Goal: Navigation & Orientation: Find specific page/section

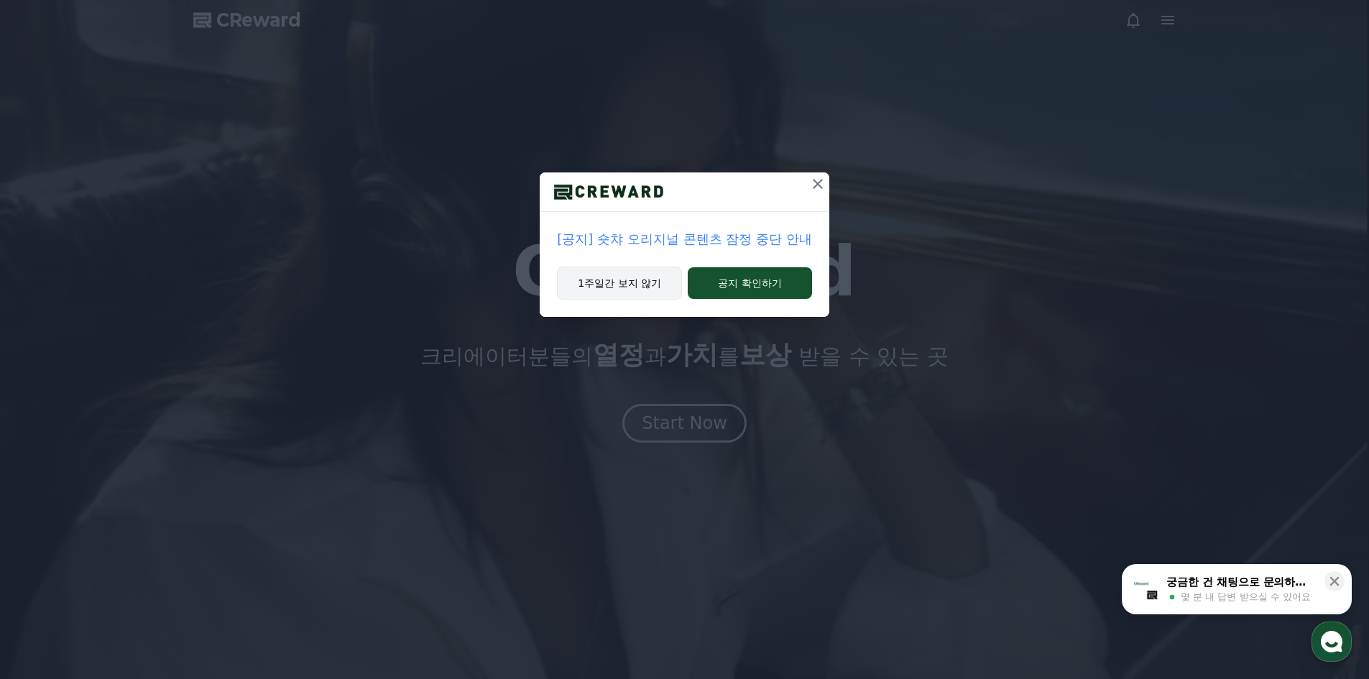
click at [633, 285] on button "1주일간 보지 않기" at bounding box center [619, 283] width 125 height 33
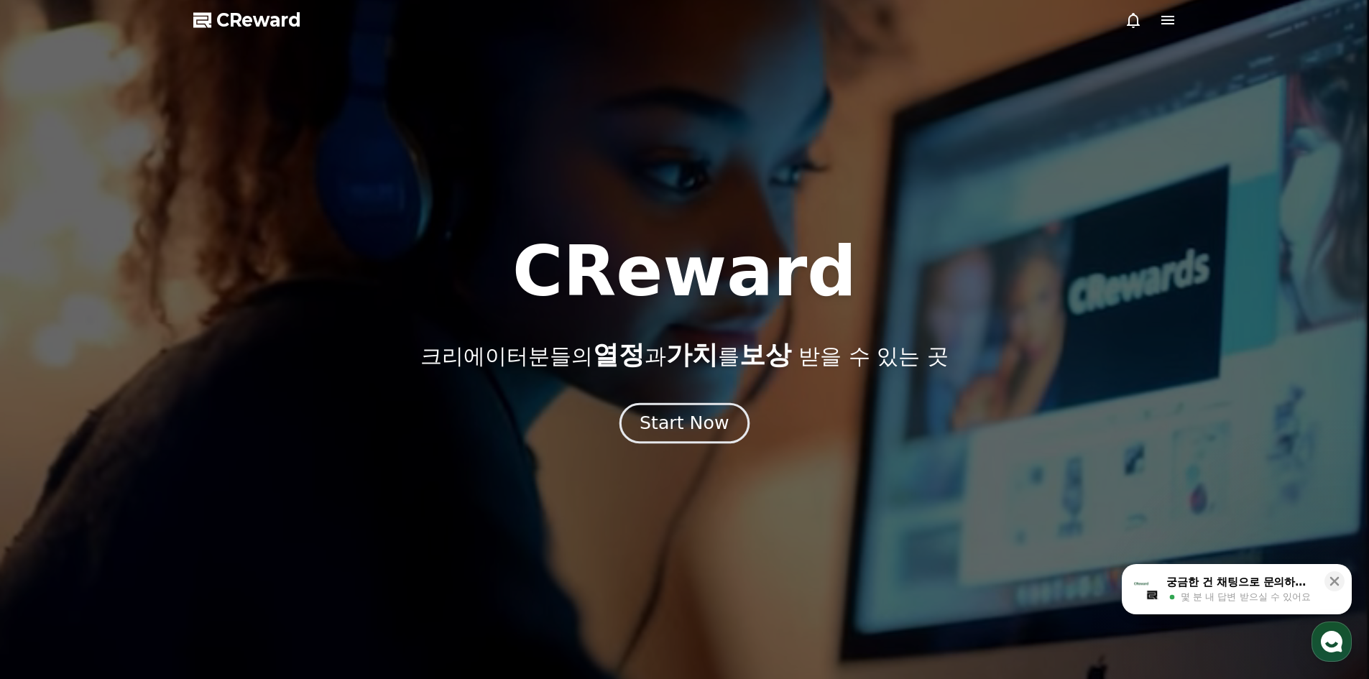
click at [689, 419] on div "Start Now" at bounding box center [683, 423] width 89 height 24
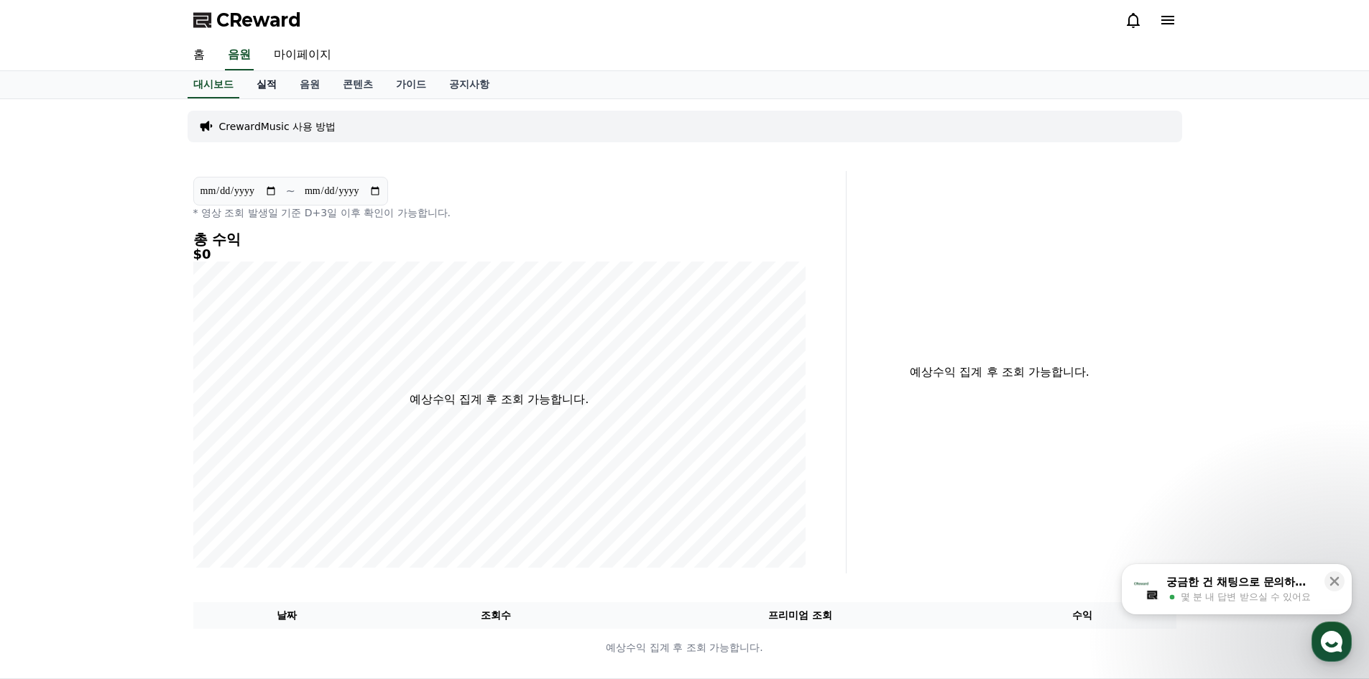
click at [263, 87] on link "실적" at bounding box center [266, 84] width 43 height 27
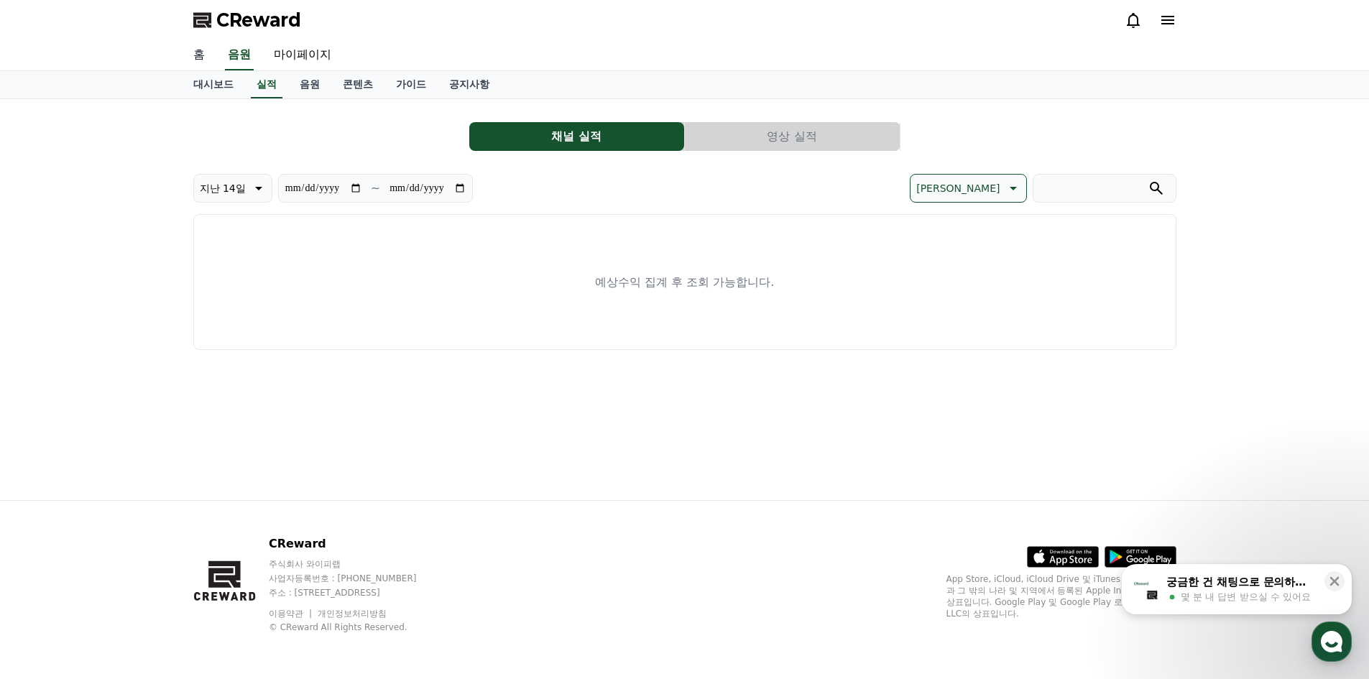
click at [190, 47] on link "홈" at bounding box center [199, 55] width 34 height 30
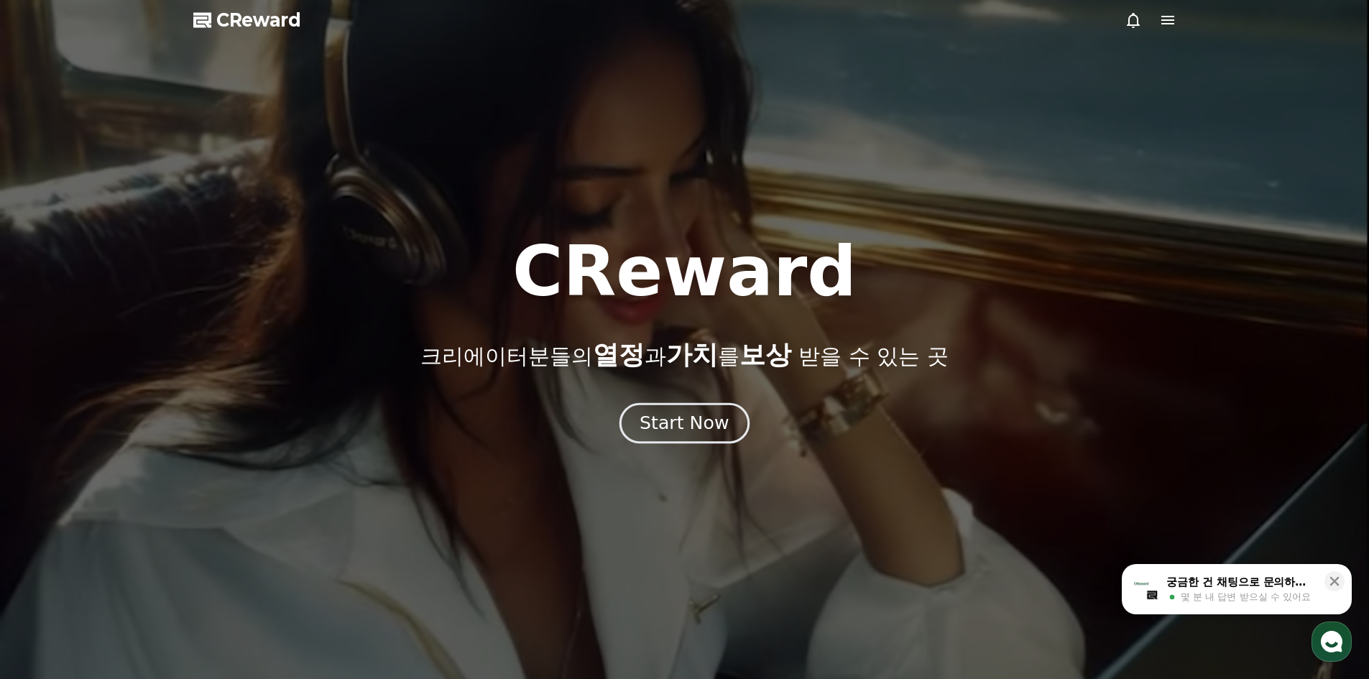
click at [695, 415] on div "Start Now" at bounding box center [683, 423] width 89 height 24
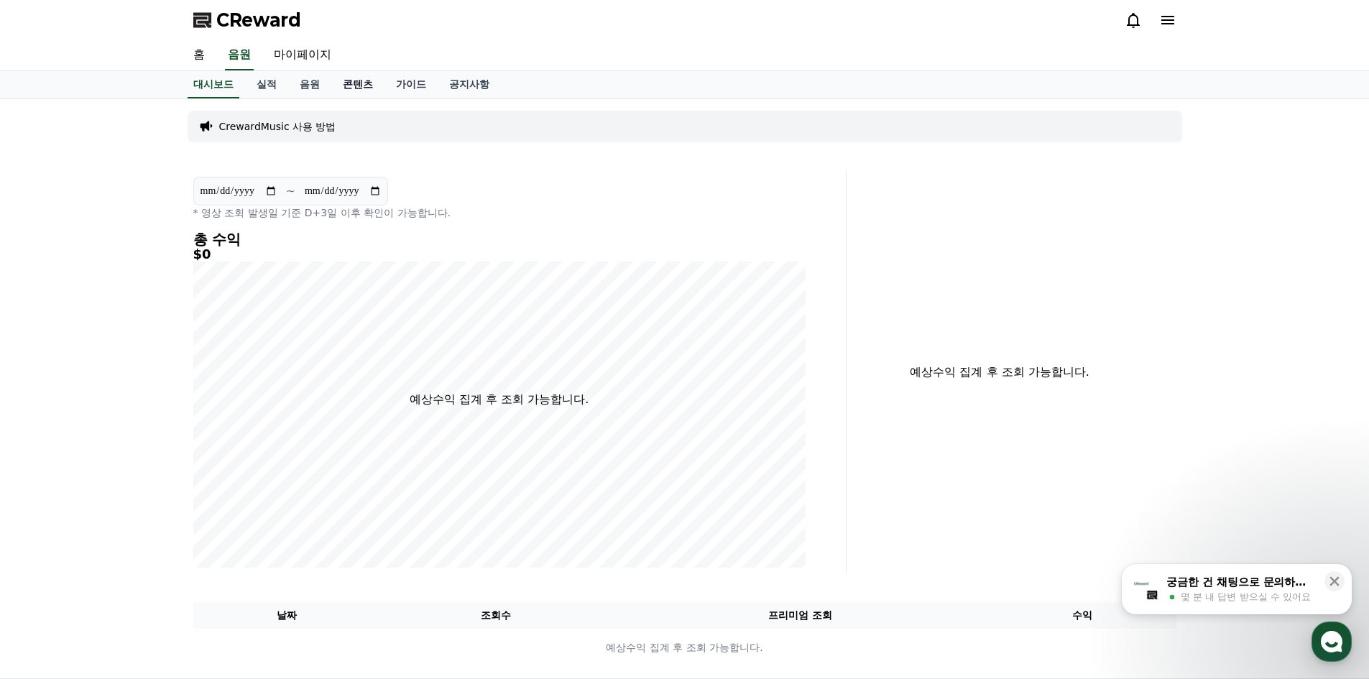
click at [353, 80] on link "콘텐츠" at bounding box center [357, 84] width 53 height 27
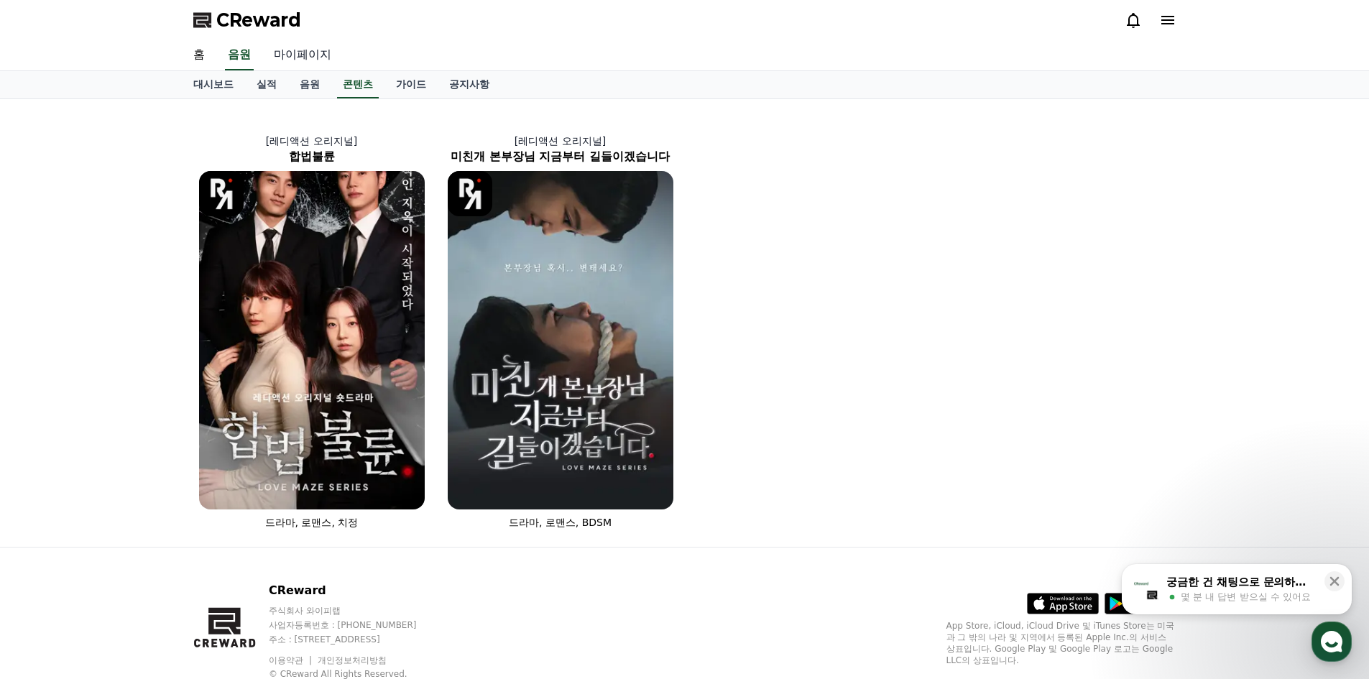
click at [292, 50] on link "마이페이지" at bounding box center [302, 55] width 80 height 30
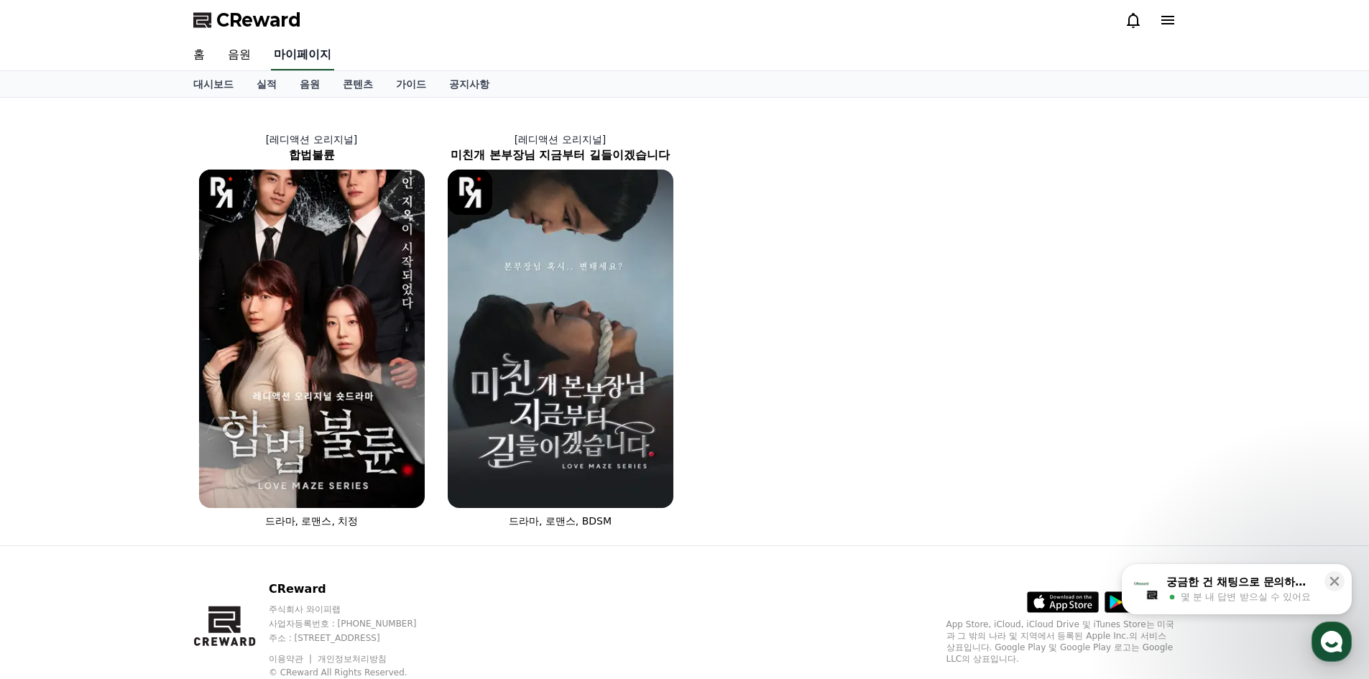
select select "**********"
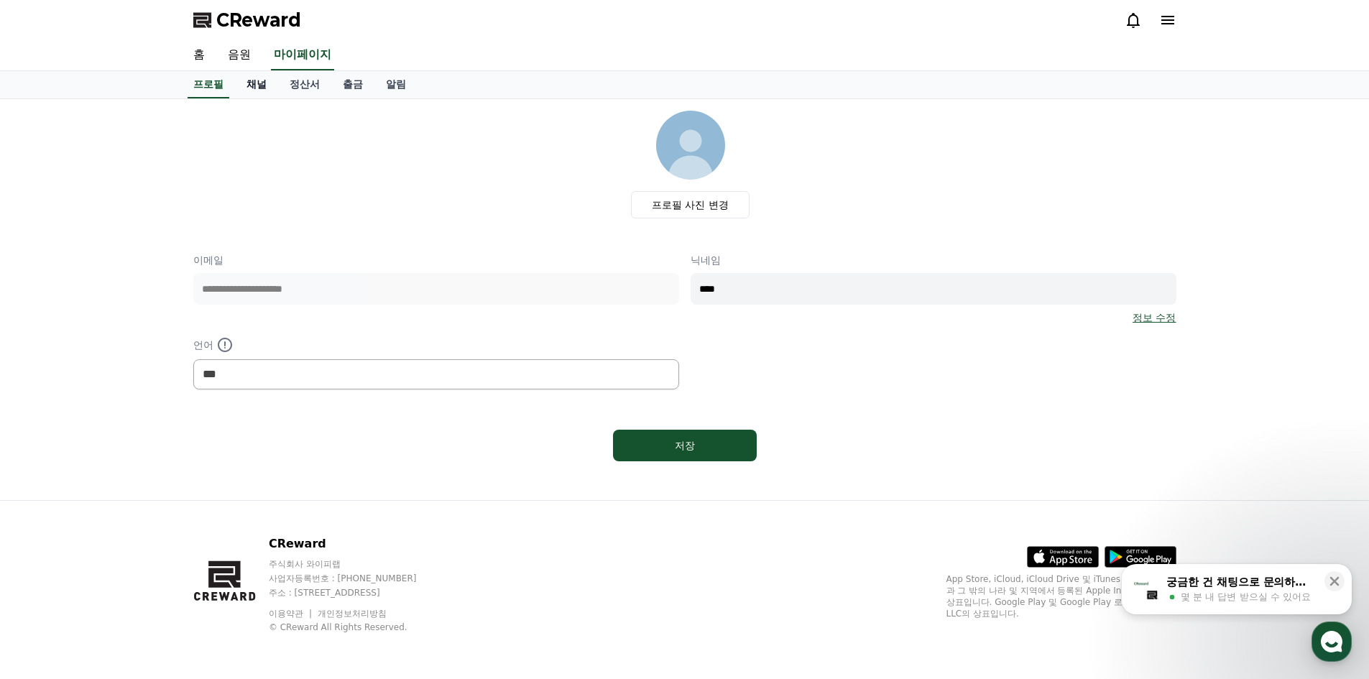
click at [254, 82] on link "채널" at bounding box center [256, 84] width 43 height 27
